Goal: Task Accomplishment & Management: Complete application form

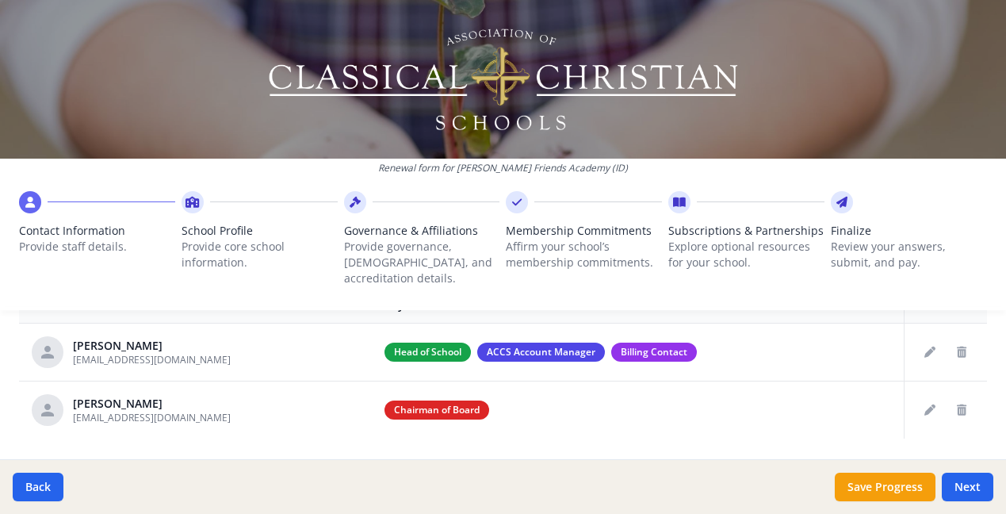
scroll to position [678, 0]
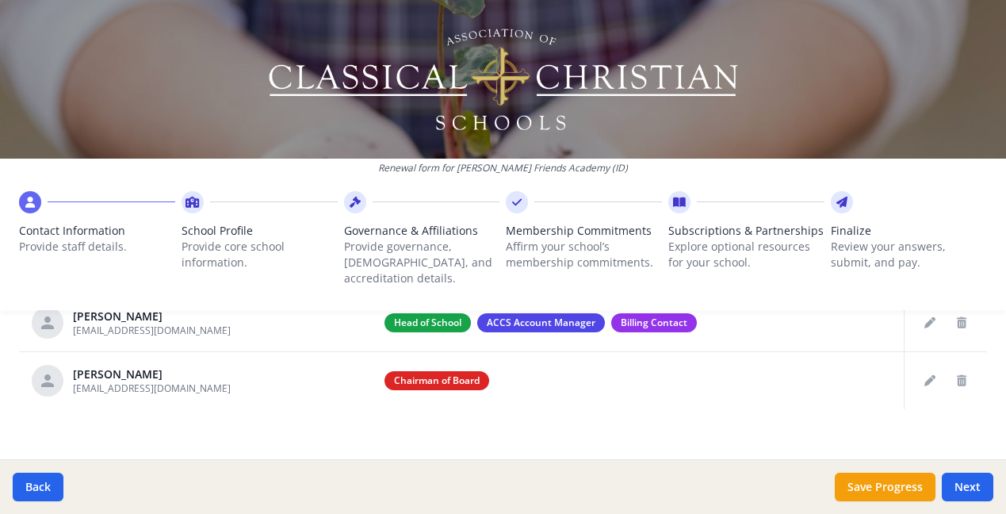
click at [971, 488] on button "Next" at bounding box center [968, 487] width 52 height 29
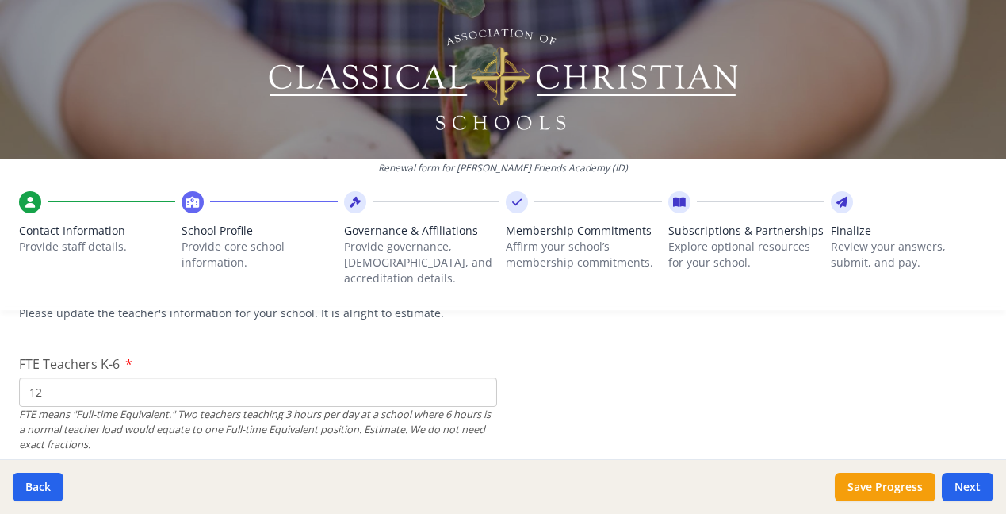
scroll to position [982, 0]
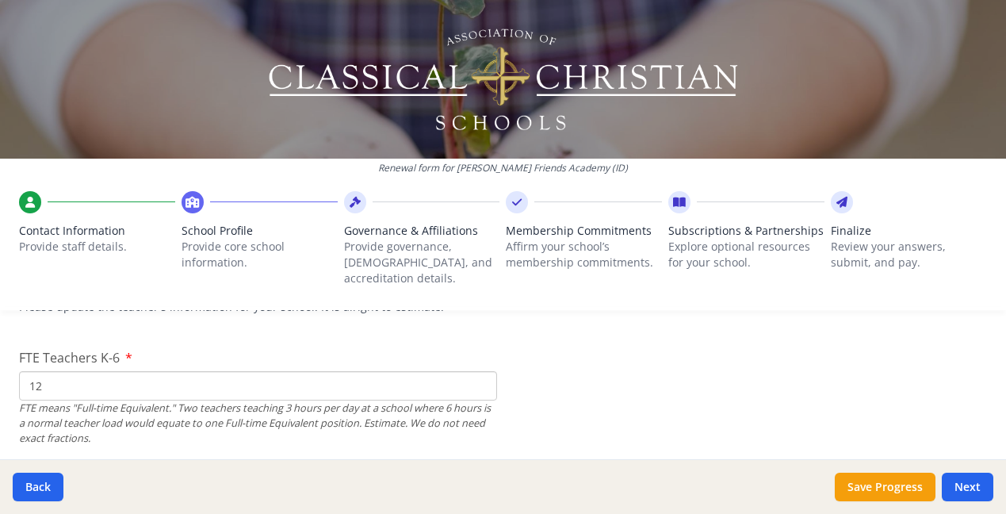
click at [47, 371] on input "12" at bounding box center [258, 385] width 478 height 29
type input "13"
click at [140, 411] on div "FTE means "Full-time Equivalent." Two teachers teaching 3 hours per day at a sc…" at bounding box center [258, 423] width 478 height 46
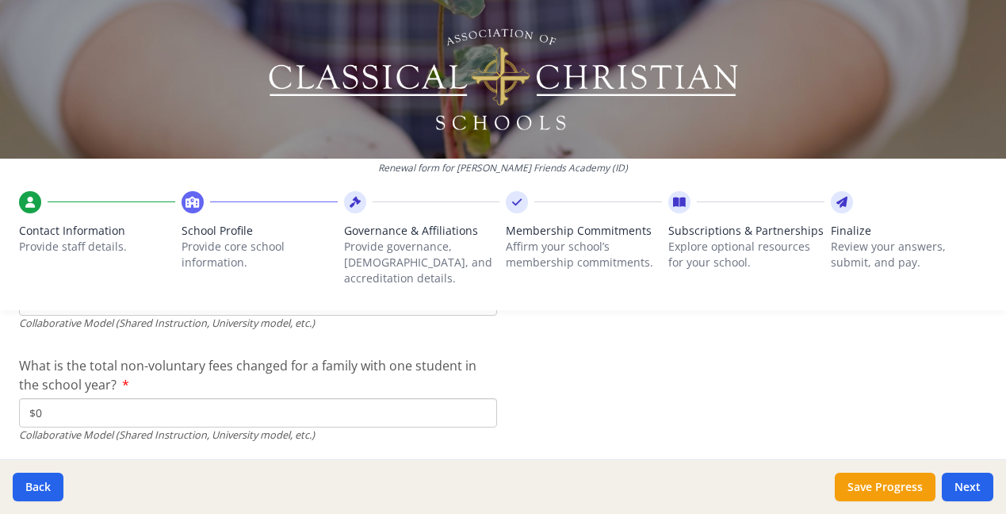
scroll to position [5406, 0]
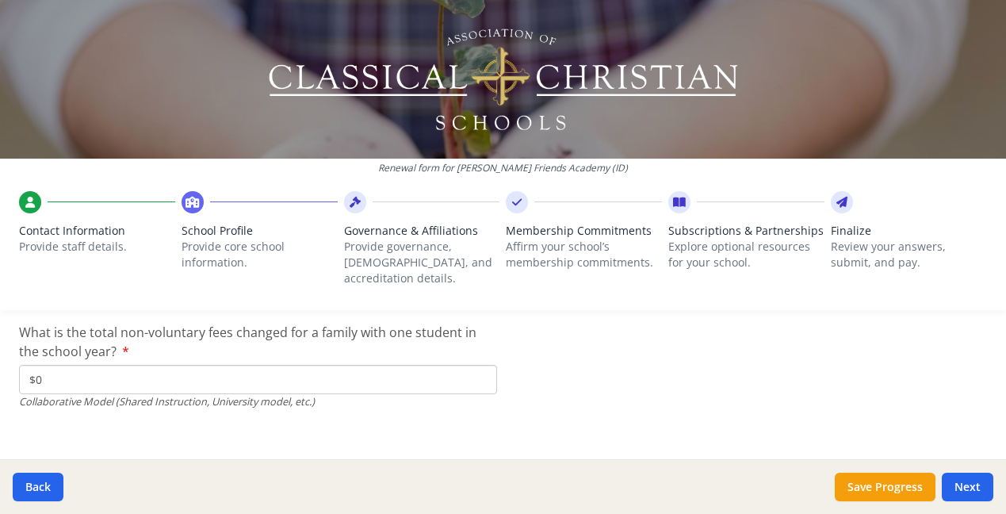
click at [965, 486] on button "Next" at bounding box center [968, 487] width 52 height 29
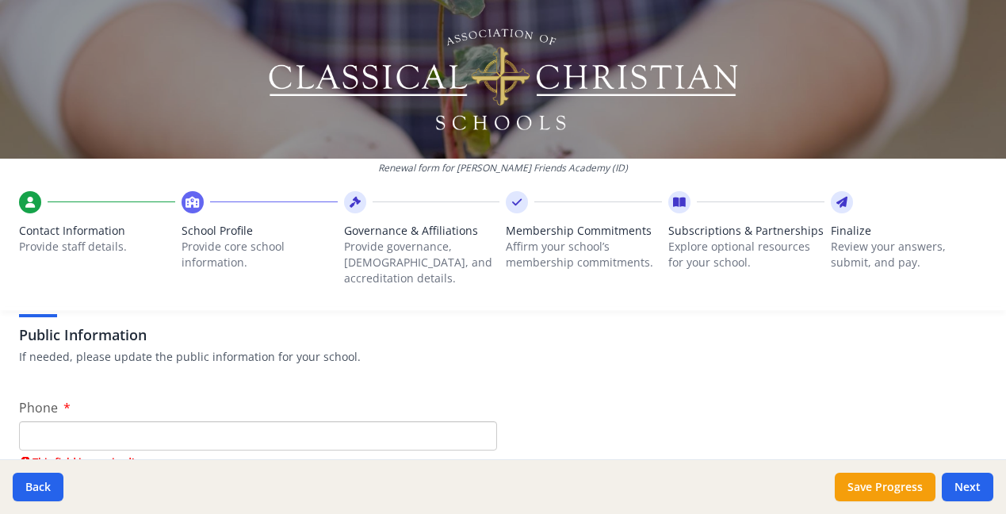
scroll to position [344, 0]
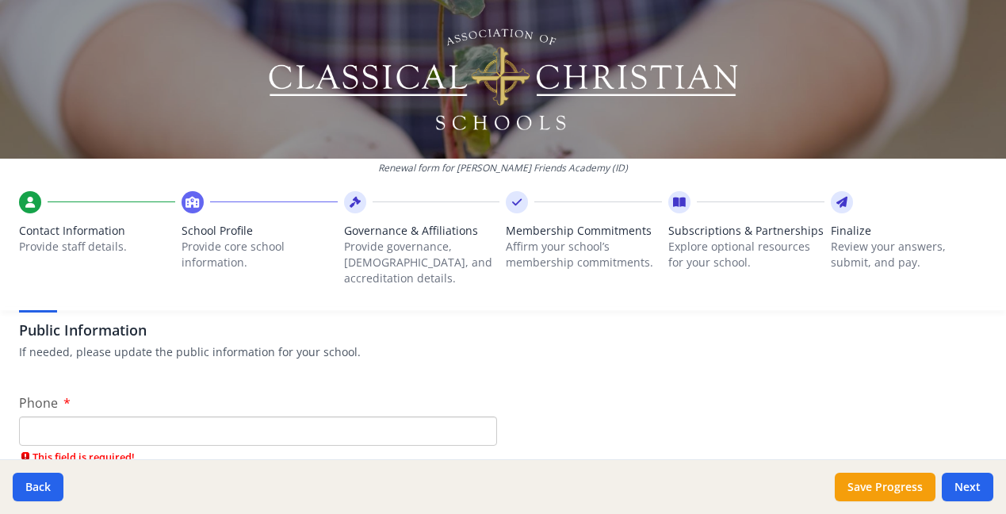
click at [97, 416] on input "Phone" at bounding box center [258, 430] width 478 height 29
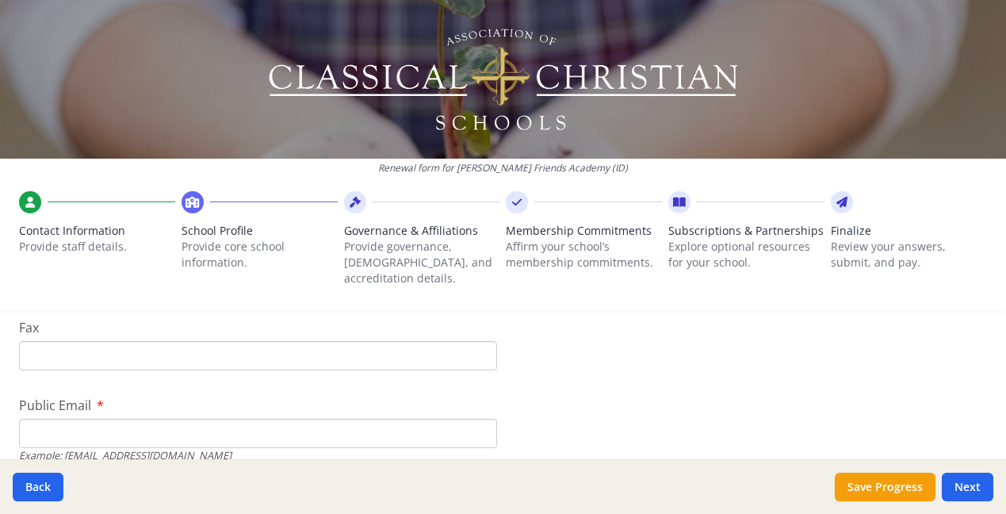
scroll to position [500, 0]
type input "[PHONE_NUMBER]"
click at [63, 415] on input "Public Email" at bounding box center [258, 429] width 478 height 29
type input "[EMAIL_ADDRESS][DOMAIN_NAME]"
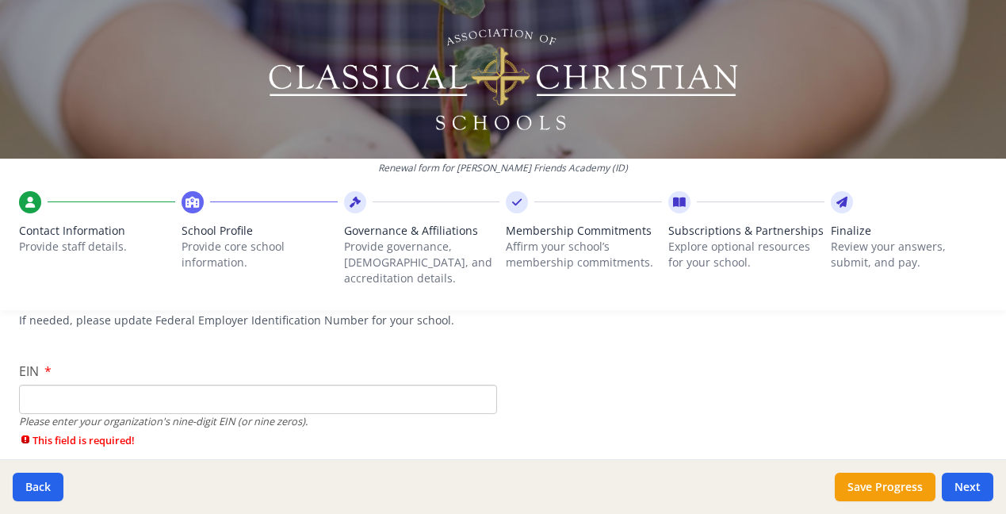
scroll to position [144, 0]
click at [50, 389] on input "EIN" at bounding box center [258, 401] width 478 height 29
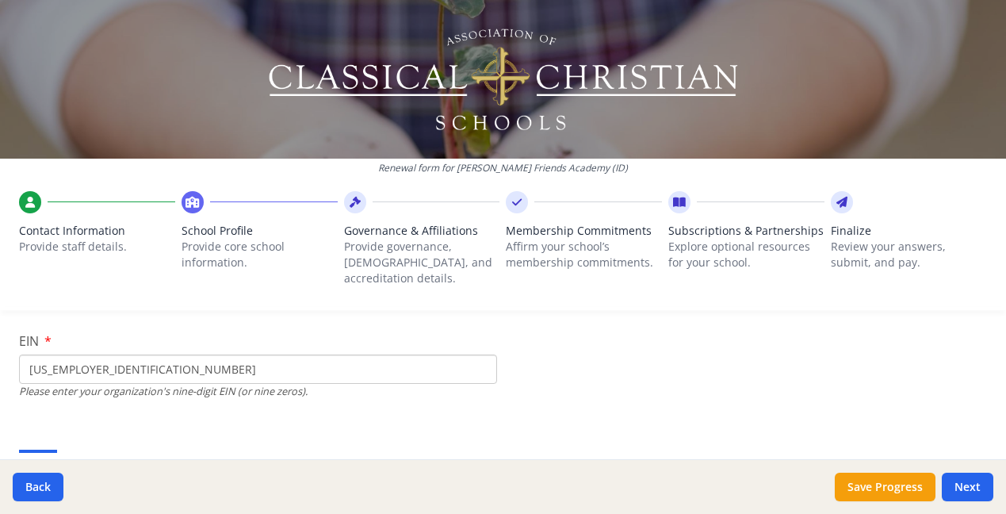
scroll to position [192, 0]
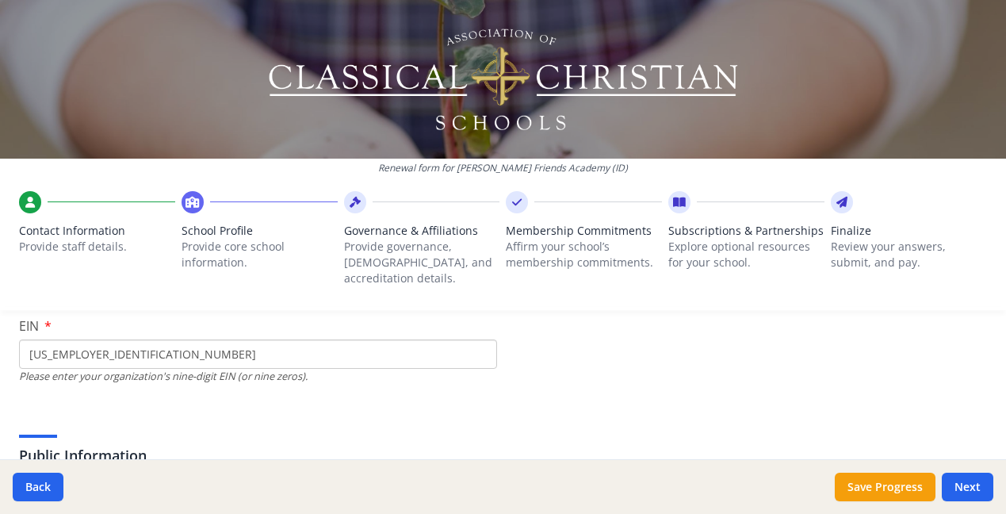
type input "[US_EMPLOYER_IDENTIFICATION_NUMBER]"
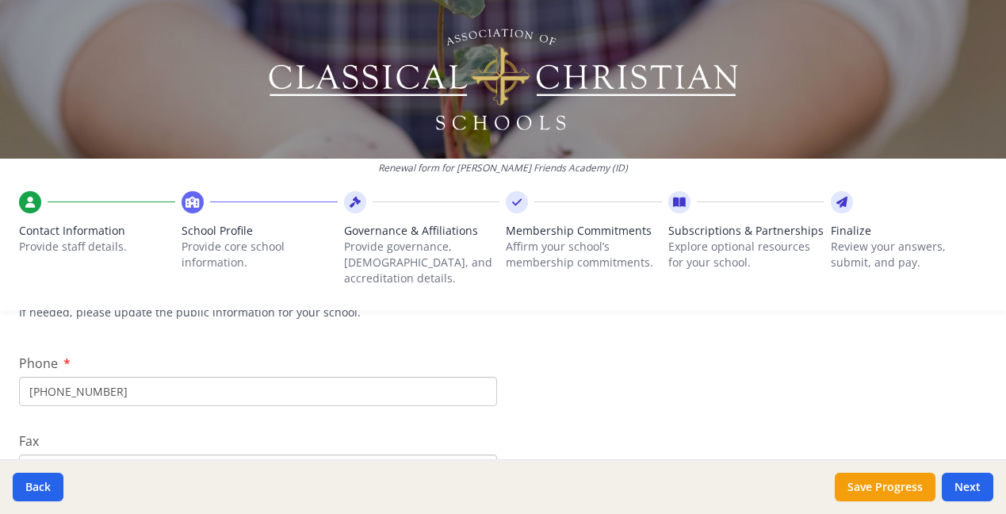
scroll to position [379, 0]
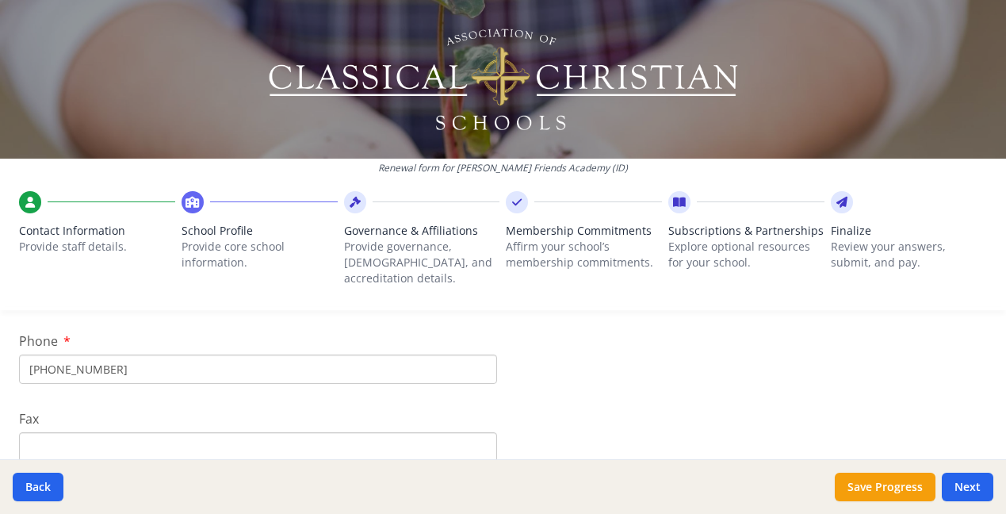
click at [69, 432] on input "Fax" at bounding box center [258, 446] width 478 height 29
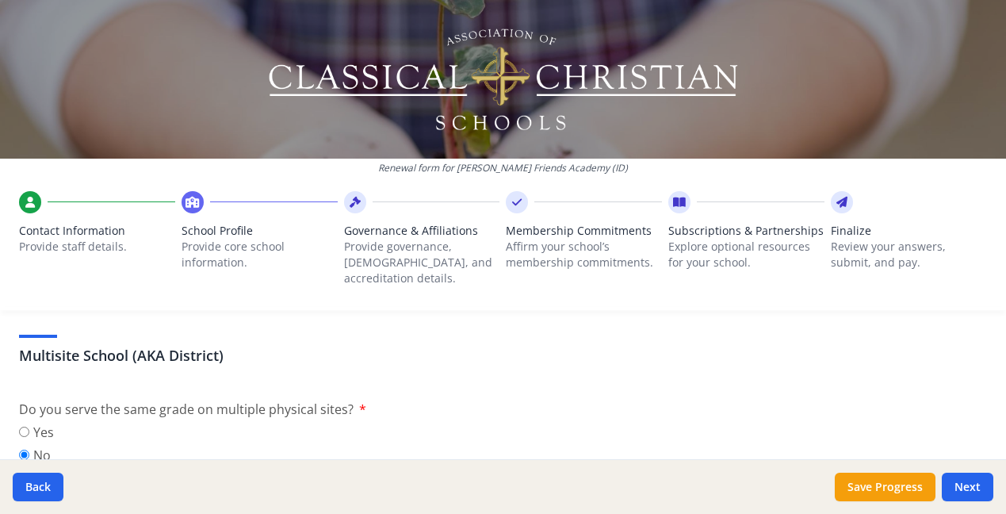
scroll to position [760, 0]
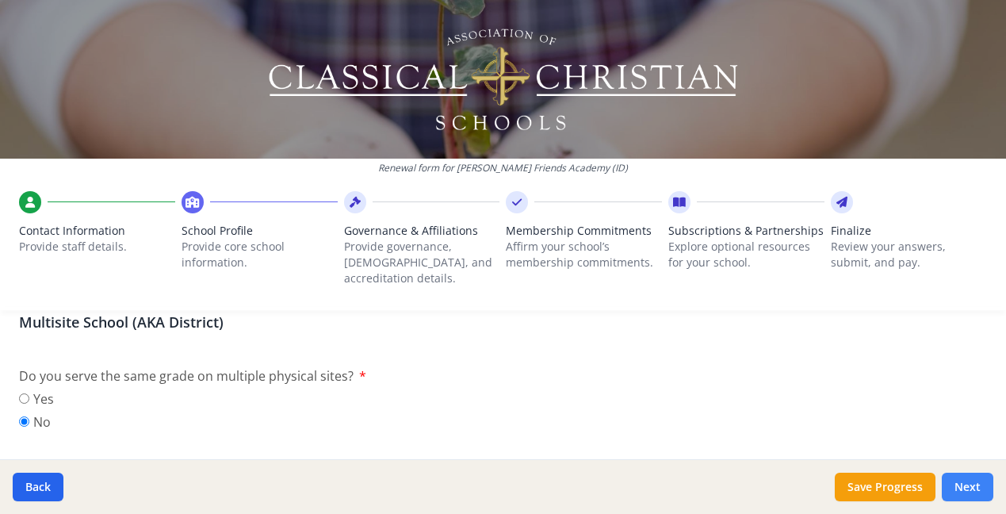
type input "[PHONE_NUMBER]"
click at [970, 488] on button "Next" at bounding box center [968, 487] width 52 height 29
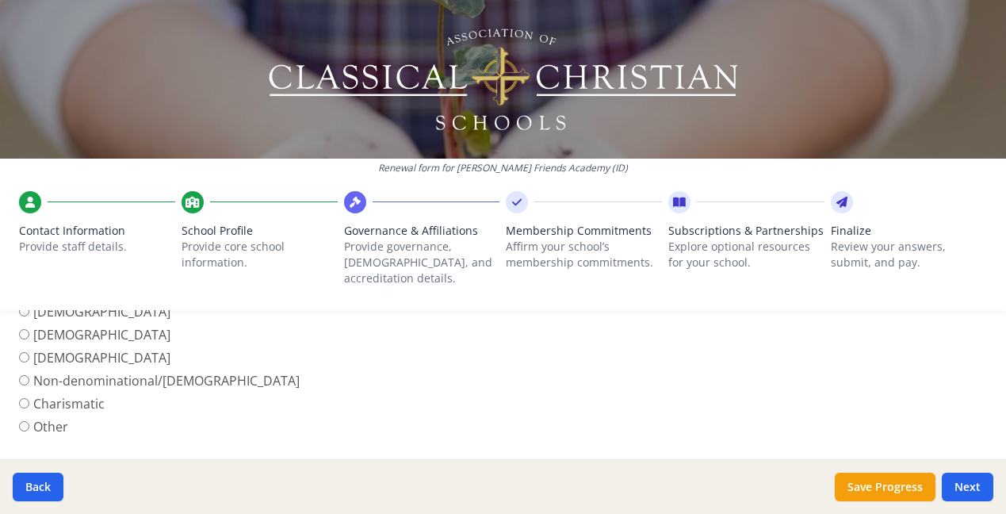
scroll to position [643, 0]
click at [22, 420] on input "Other" at bounding box center [24, 425] width 10 height 10
radio input "true"
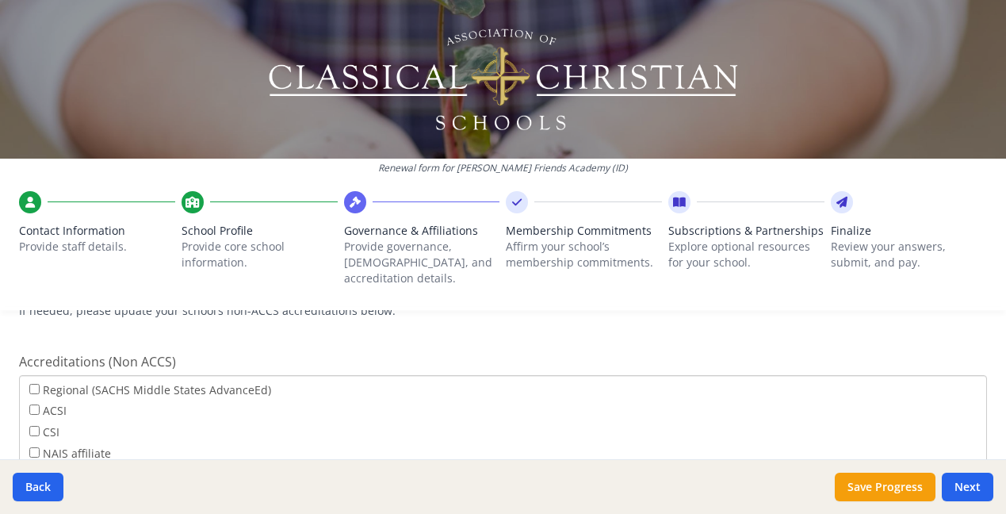
scroll to position [866, 0]
click at [34, 383] on input "Regional (SACHS Middle States AdvanceEd)" at bounding box center [34, 388] width 10 height 10
checkbox input "true"
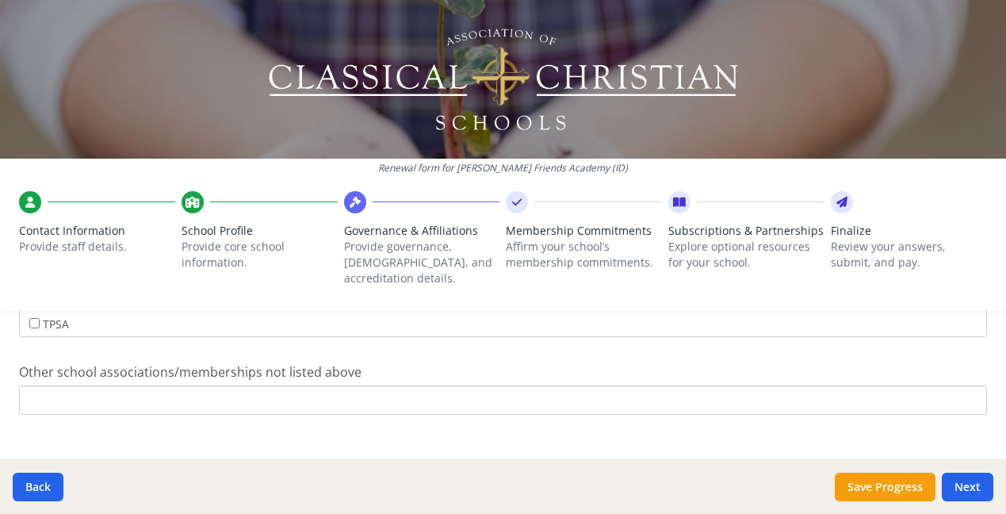
scroll to position [1358, 0]
click at [968, 487] on button "Next" at bounding box center [968, 487] width 52 height 29
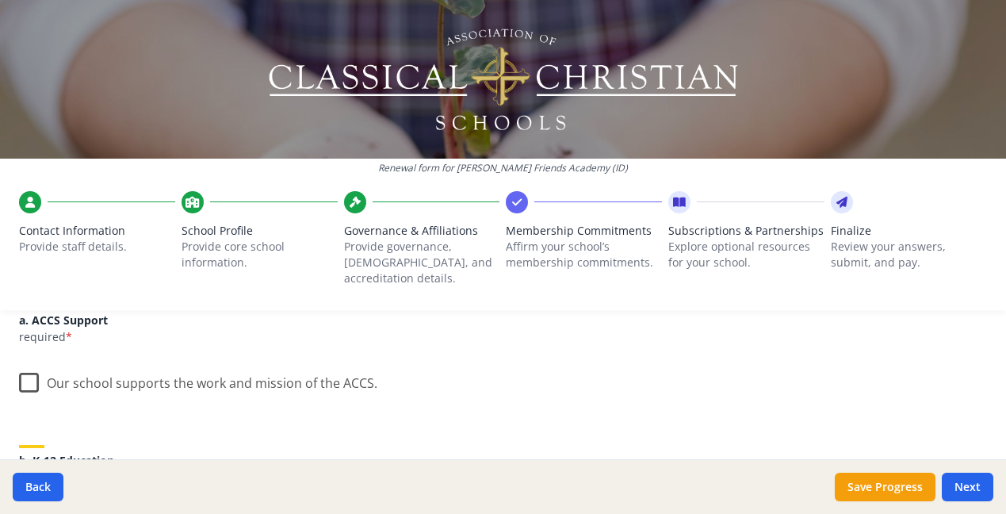
scroll to position [224, 0]
click at [27, 366] on label "Our school supports the work and mission of the ACCS." at bounding box center [198, 379] width 358 height 34
click at [0, 0] on input "Our school supports the work and mission of the ACCS." at bounding box center [0, 0] width 0 height 0
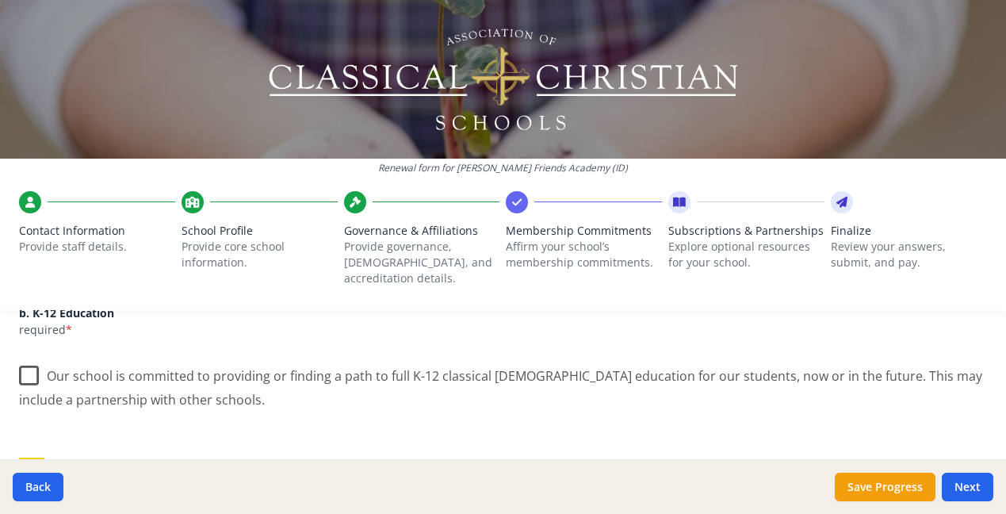
scroll to position [376, 0]
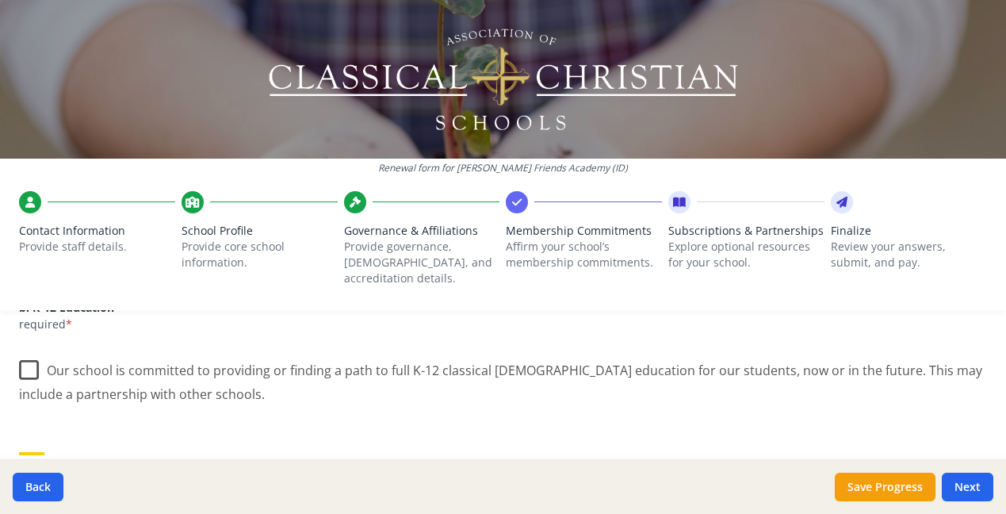
click at [26, 355] on label "Our school is committed to providing or finding a path to full K-12 classical […" at bounding box center [503, 376] width 968 height 53
click at [0, 0] on input "Our school is committed to providing or finding a path to full K-12 classical […" at bounding box center [0, 0] width 0 height 0
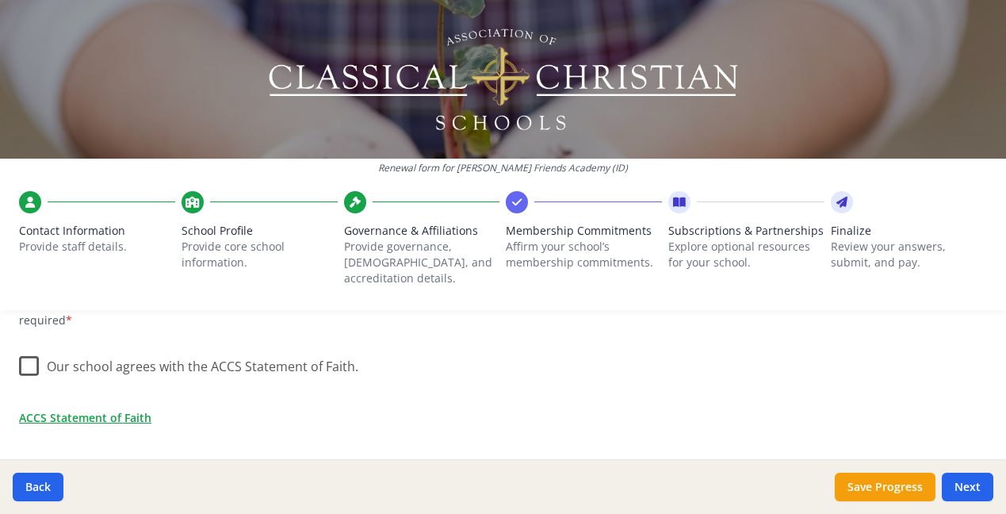
scroll to position [541, 0]
click at [26, 350] on label "Our school agrees with the ACCS Statement of Faith." at bounding box center [188, 362] width 339 height 34
click at [0, 0] on input "Our school agrees with the ACCS Statement of Faith." at bounding box center [0, 0] width 0 height 0
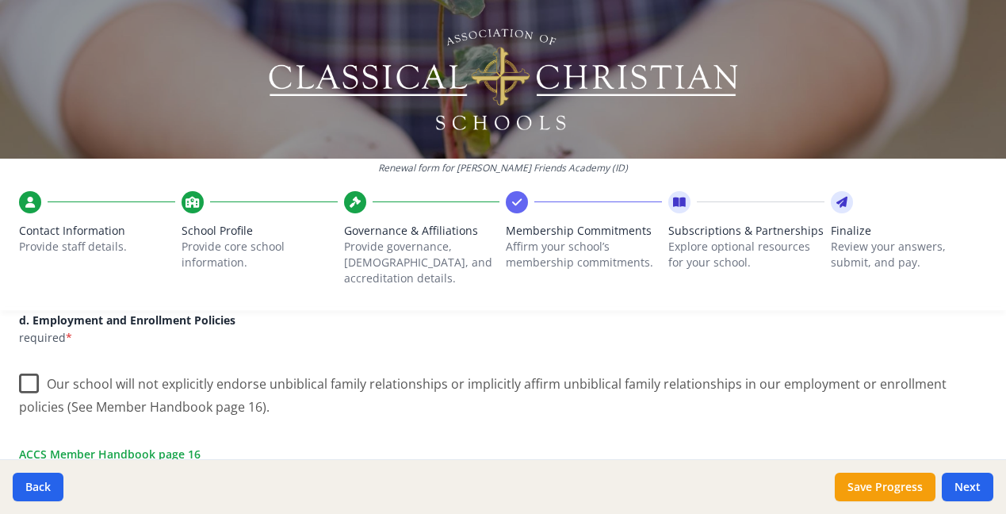
scroll to position [719, 0]
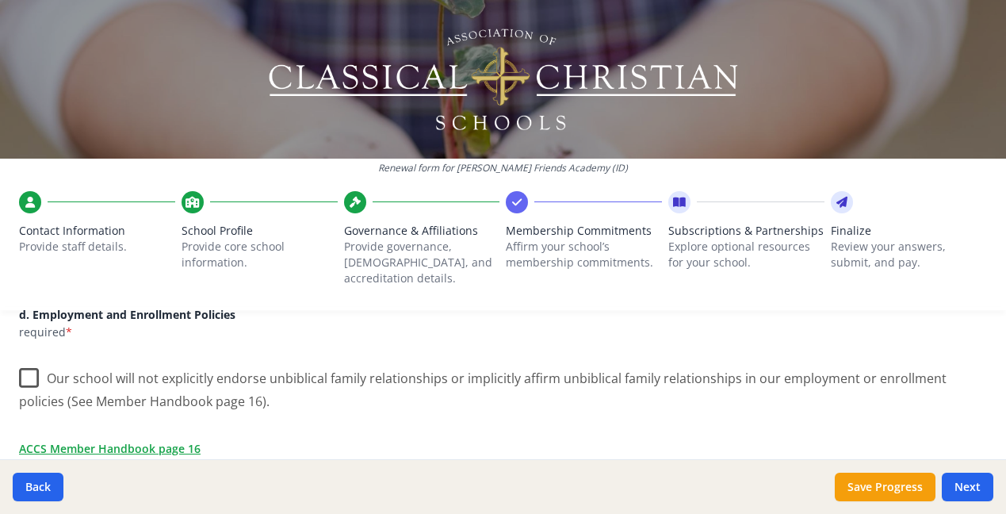
click at [29, 358] on label "Our school will not explicitly endorse unbiblical family relationships or impli…" at bounding box center [503, 384] width 968 height 53
click at [0, 0] on input "Our school will not explicitly endorse unbiblical family relationships or impli…" at bounding box center [0, 0] width 0 height 0
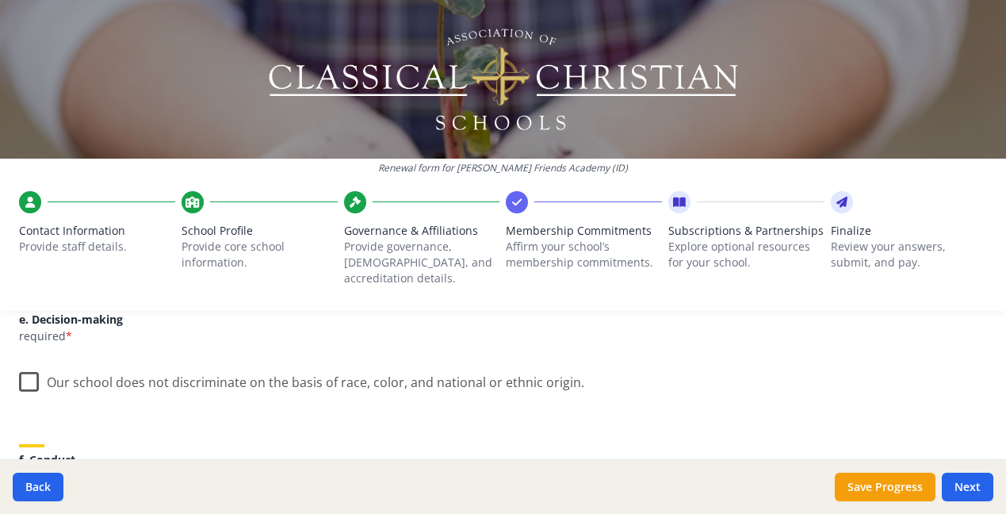
scroll to position [934, 0]
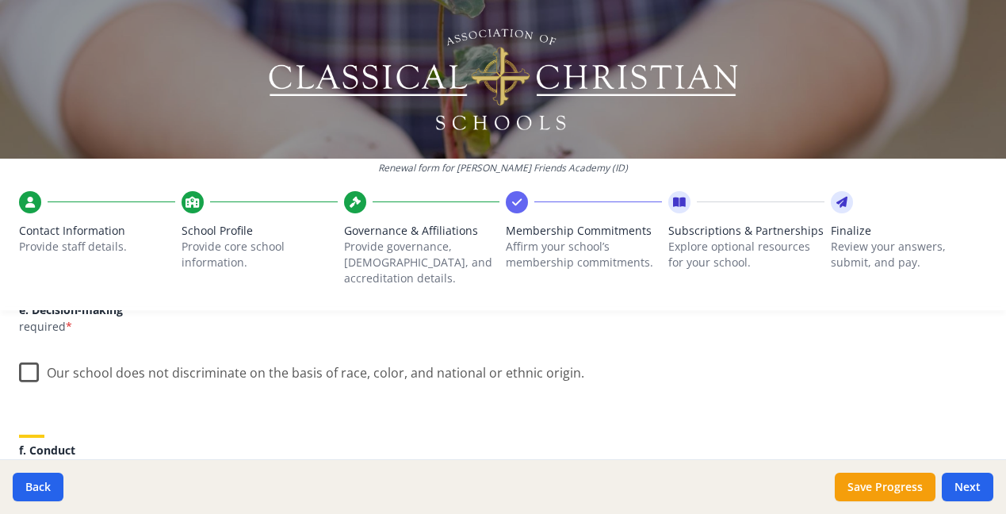
click at [29, 358] on label "Our school does not discriminate on the basis of race, color, and national or e…" at bounding box center [301, 369] width 565 height 34
click at [0, 0] on input "Our school does not discriminate on the basis of race, color, and national or e…" at bounding box center [0, 0] width 0 height 0
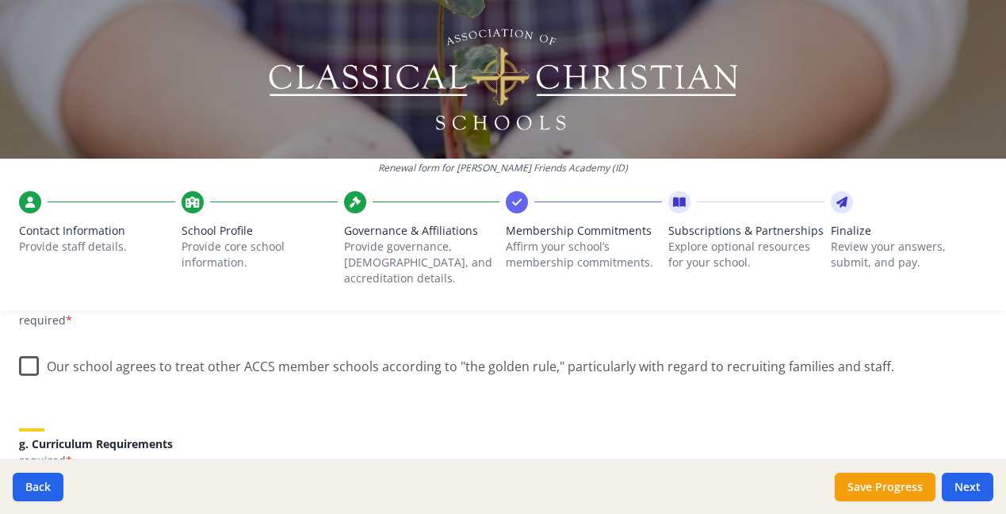
scroll to position [1082, 0]
click at [29, 350] on label "Our school agrees to treat other ACCS member schools according to "the golden r…" at bounding box center [456, 362] width 875 height 34
click at [0, 0] on input "Our school agrees to treat other ACCS member schools according to "the golden r…" at bounding box center [0, 0] width 0 height 0
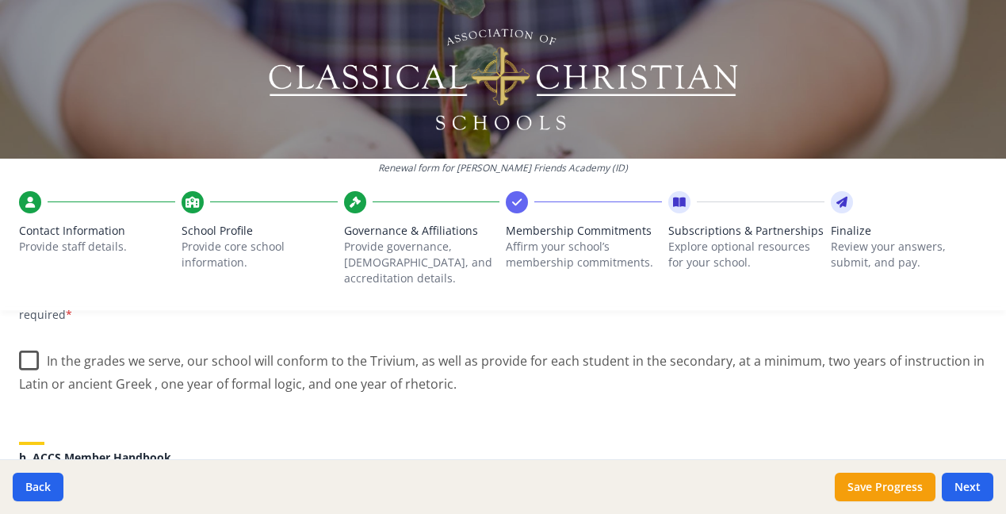
scroll to position [1230, 0]
click at [30, 345] on label "In the grades we serve, our school will conform to the Trivium, as well as prov…" at bounding box center [503, 364] width 968 height 53
click at [0, 0] on input "In the grades we serve, our school will conform to the Trivium, as well as prov…" at bounding box center [0, 0] width 0 height 0
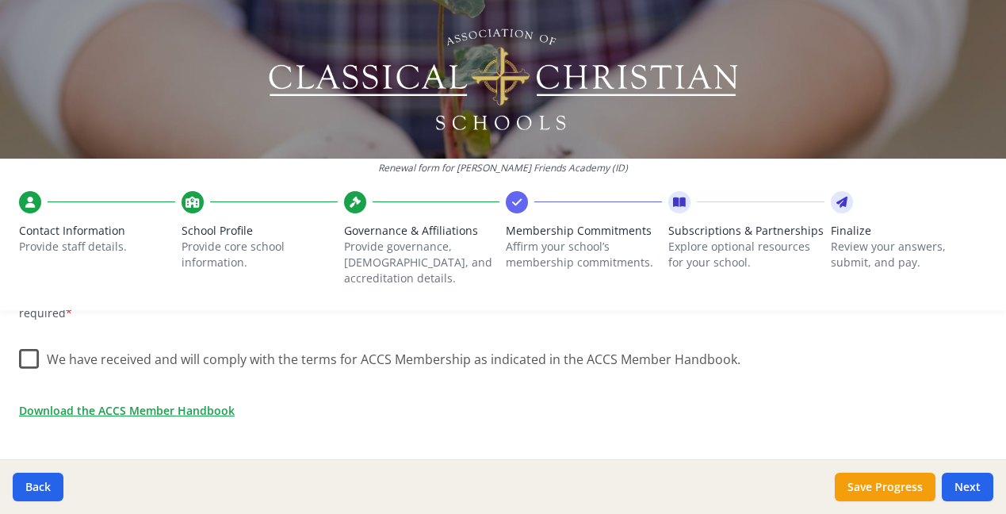
scroll to position [1392, 0]
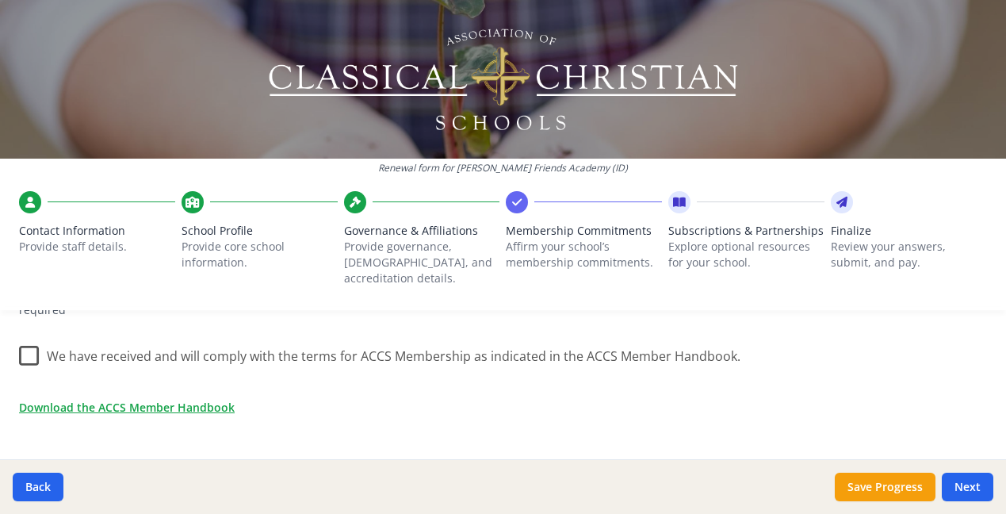
click at [33, 340] on label "We have received and will comply with the terms for ACCS Membership as indicate…" at bounding box center [379, 352] width 721 height 34
click at [0, 0] on input "We have received and will comply with the terms for ACCS Membership as indicate…" at bounding box center [0, 0] width 0 height 0
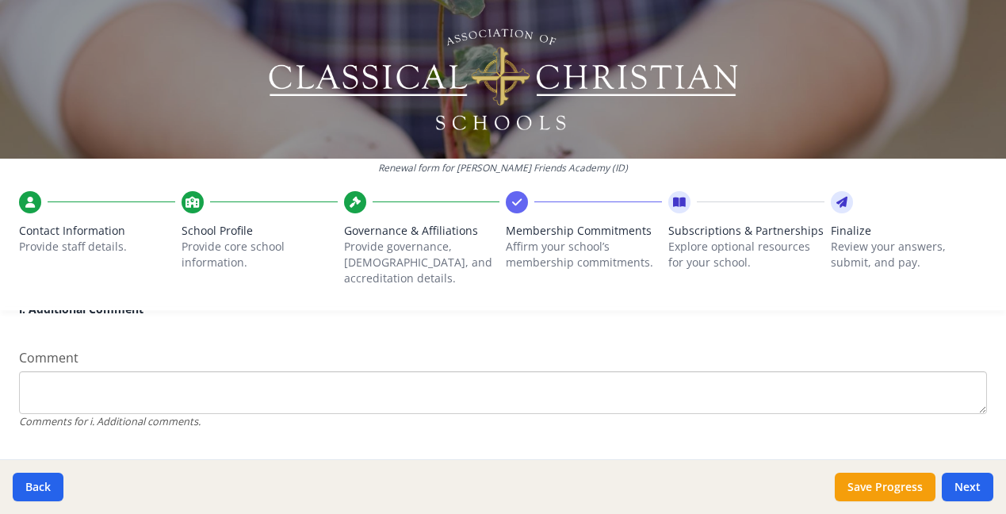
scroll to position [1588, 0]
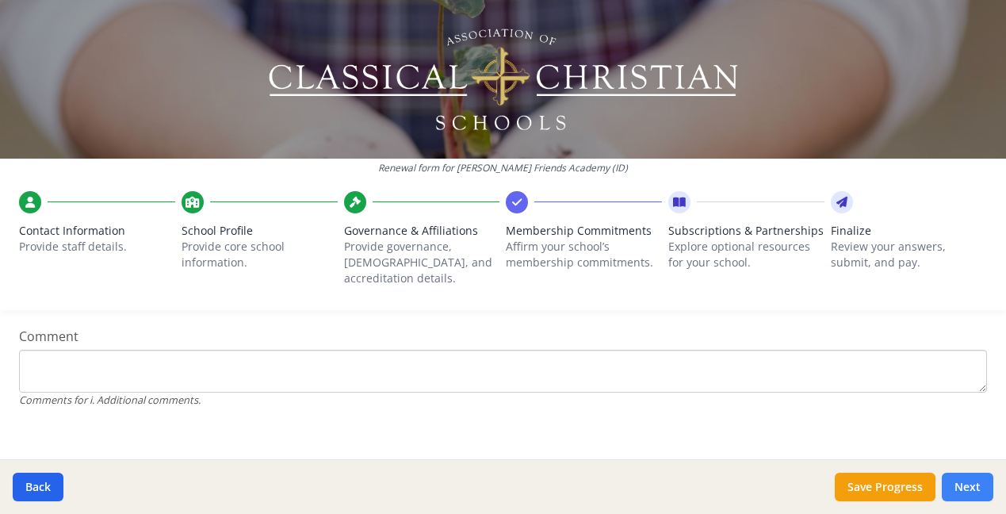
click at [974, 490] on button "Next" at bounding box center [968, 487] width 52 height 29
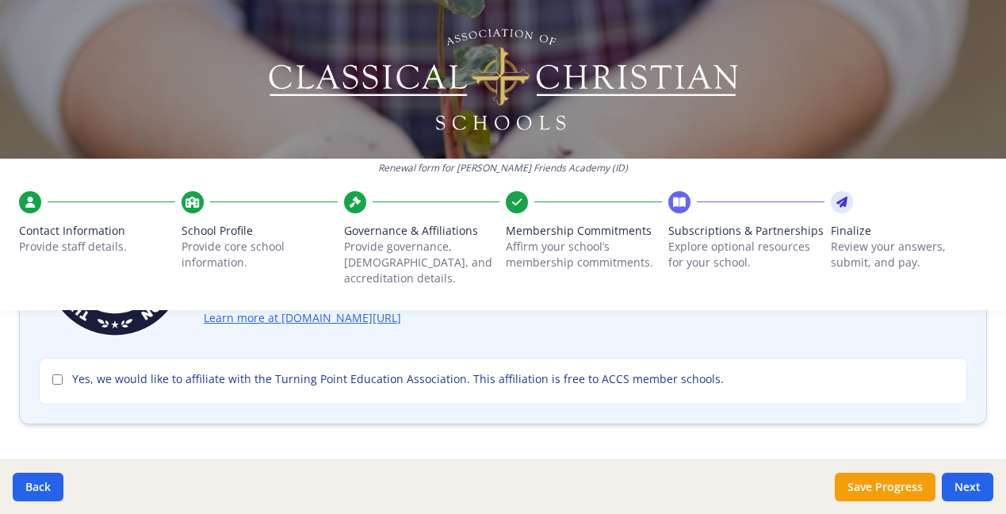
scroll to position [239, 0]
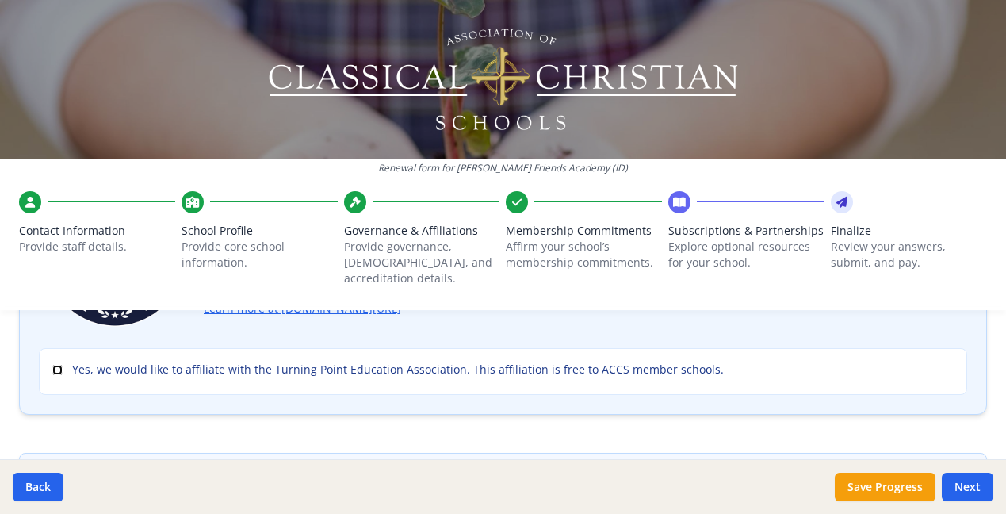
click at [59, 365] on input "Yes, we would like to affiliate with the Turning Point Education Association. T…" at bounding box center [57, 370] width 10 height 10
checkbox input "true"
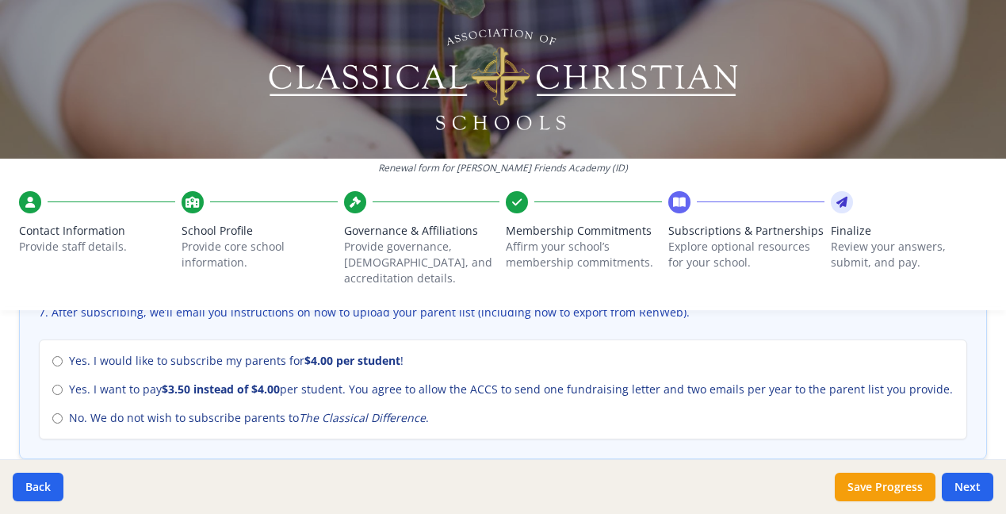
scroll to position [723, 0]
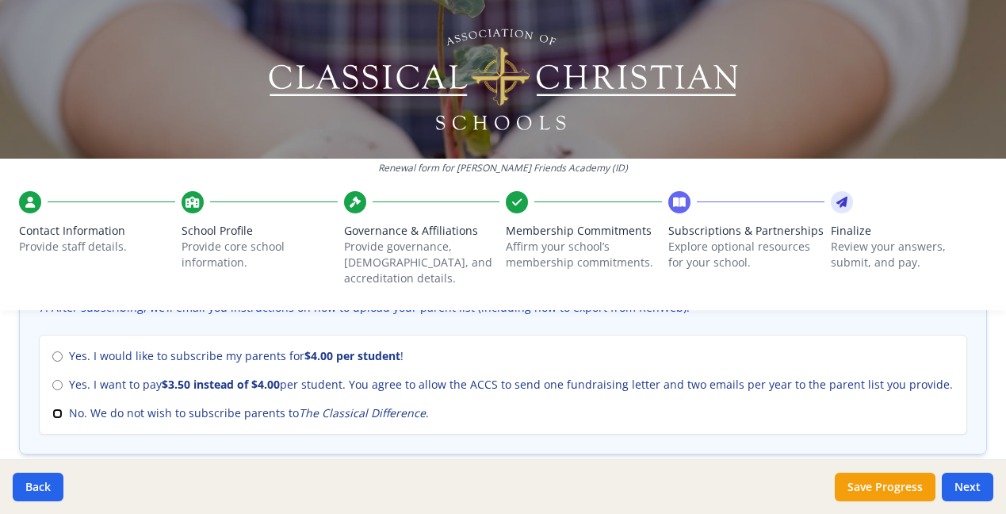
click at [56, 408] on input "No. We do not wish to subscribe parents to The Classical Difference ." at bounding box center [57, 413] width 10 height 10
radio input "true"
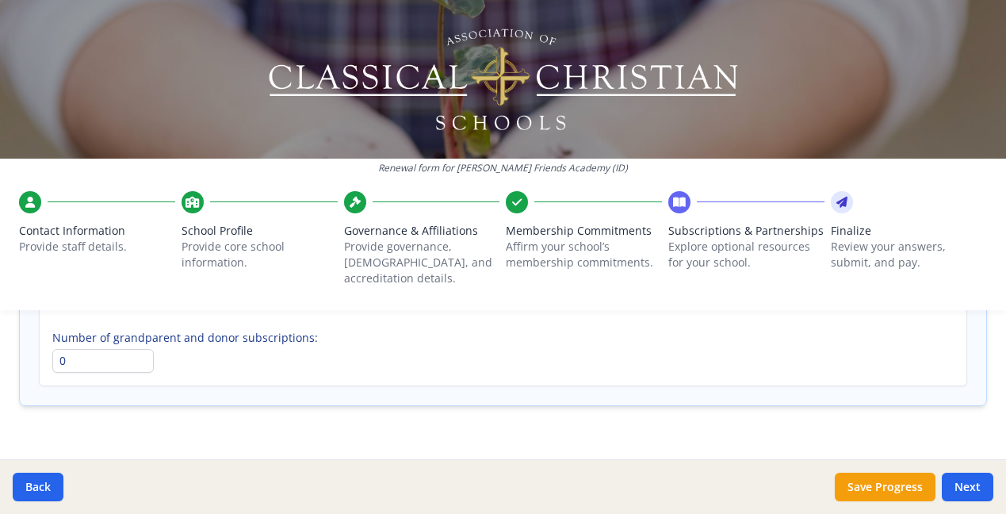
scroll to position [1298, 0]
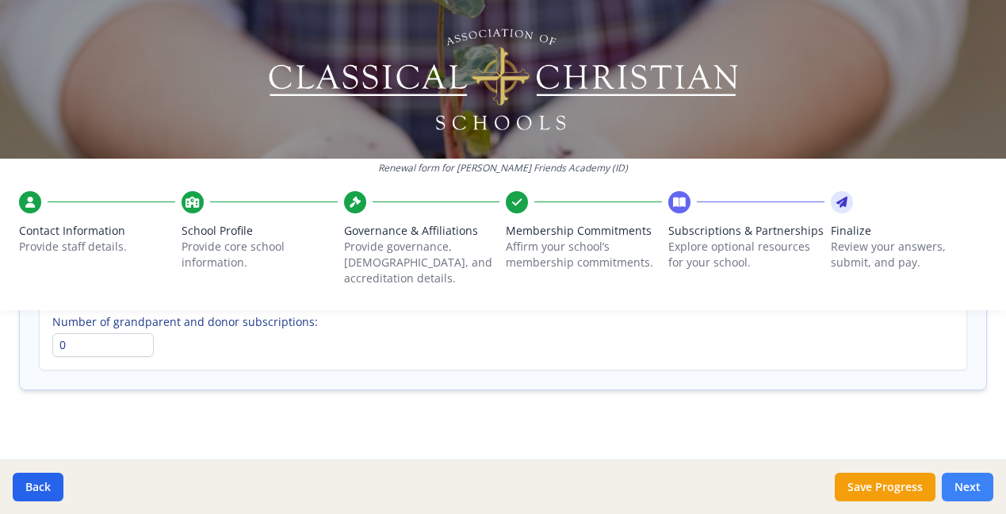
click at [966, 484] on button "Next" at bounding box center [968, 487] width 52 height 29
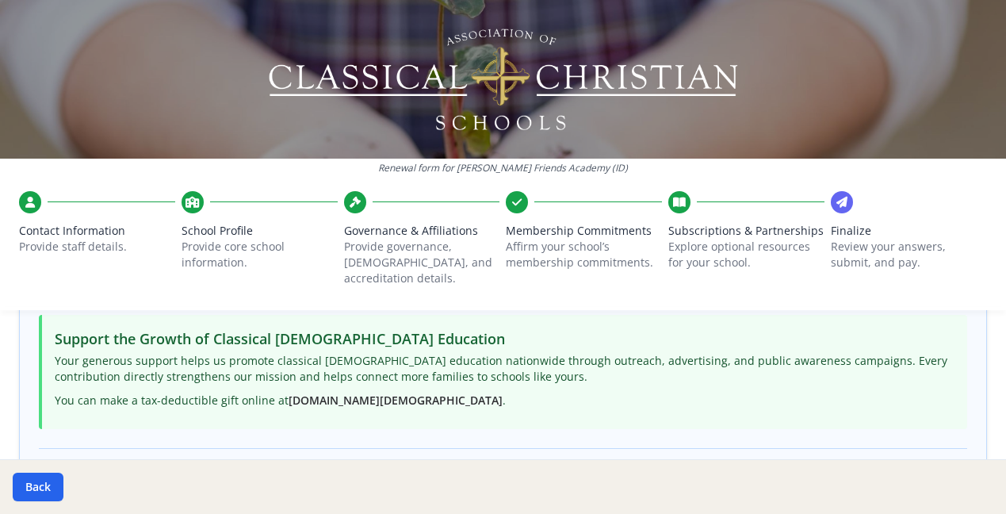
scroll to position [628, 0]
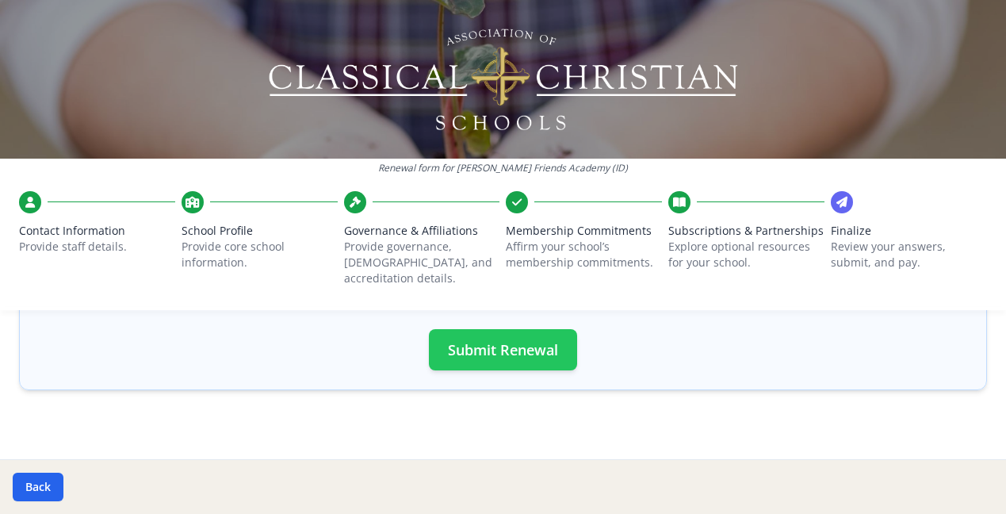
click at [495, 336] on button "Submit Renewal" at bounding box center [503, 349] width 148 height 41
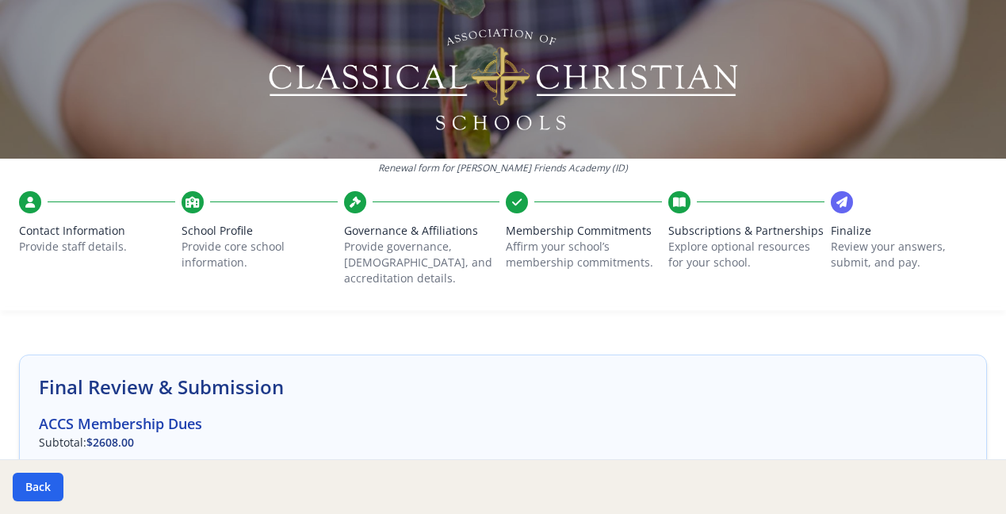
scroll to position [0, 0]
